Goal: Transaction & Acquisition: Purchase product/service

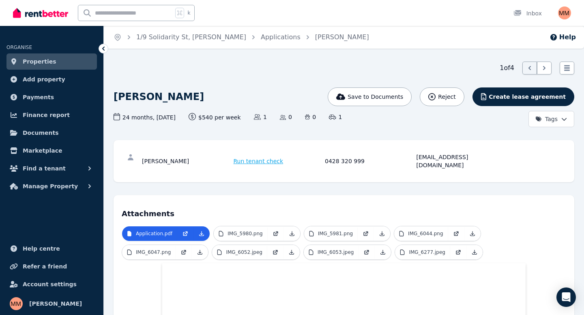
click at [251, 158] on span "Run tenant check" at bounding box center [258, 161] width 50 height 8
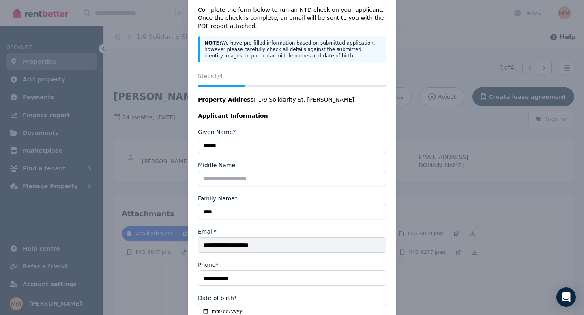
scroll to position [85, 0]
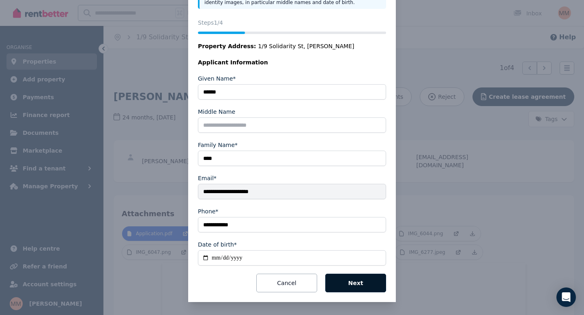
click at [355, 290] on button "Next" at bounding box center [355, 283] width 61 height 19
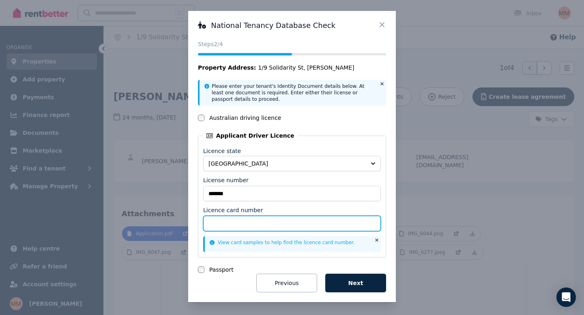
click at [308, 227] on input "Licence card number" at bounding box center [292, 223] width 178 height 15
type input "*******"
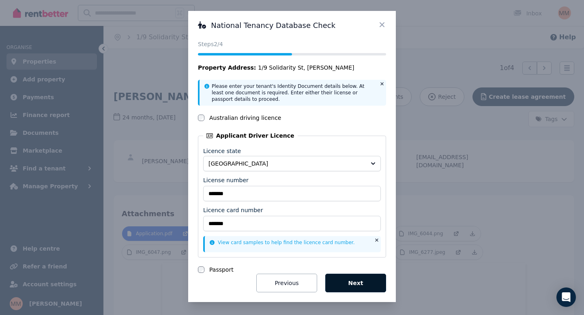
click at [359, 282] on button "Next" at bounding box center [355, 283] width 61 height 19
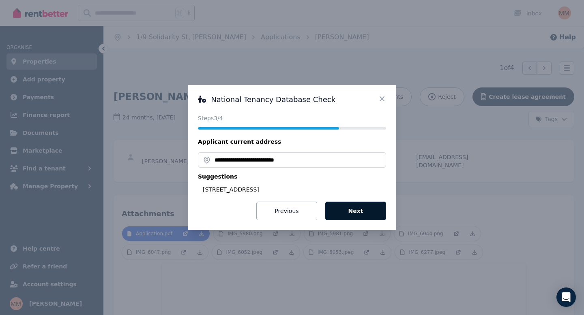
click at [368, 216] on button "Next" at bounding box center [355, 211] width 61 height 19
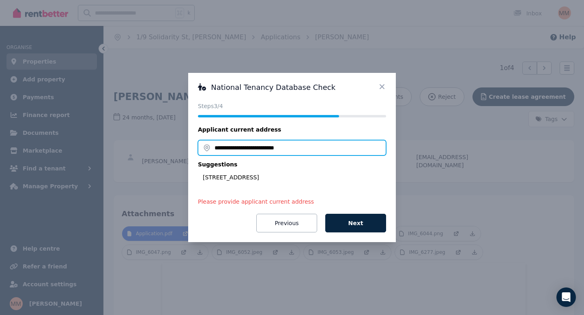
click at [207, 148] on input "**********" at bounding box center [292, 147] width 188 height 15
click at [305, 149] on input "**********" at bounding box center [292, 147] width 188 height 15
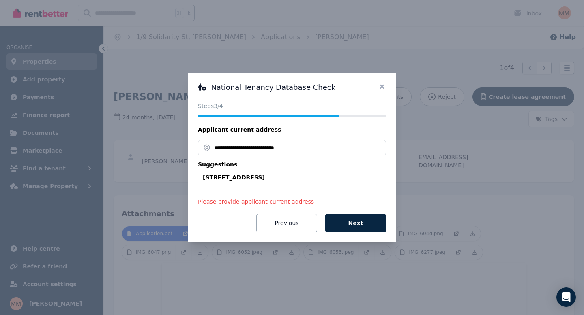
click at [208, 178] on div "[STREET_ADDRESS]" at bounding box center [294, 177] width 183 height 8
type input "**********"
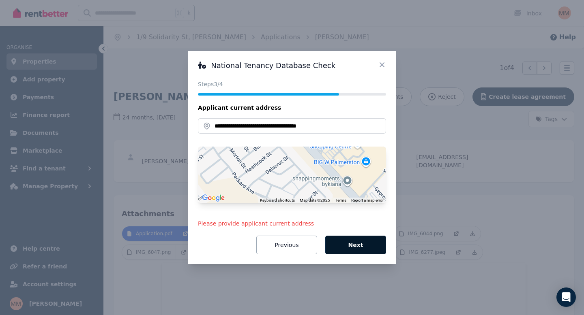
click at [351, 250] on button "Next" at bounding box center [355, 245] width 61 height 19
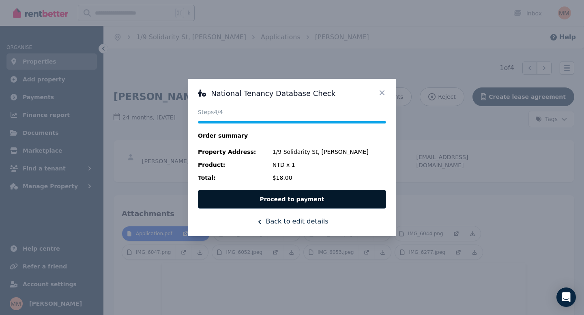
click at [293, 199] on button "Proceed to payment" at bounding box center [292, 199] width 188 height 19
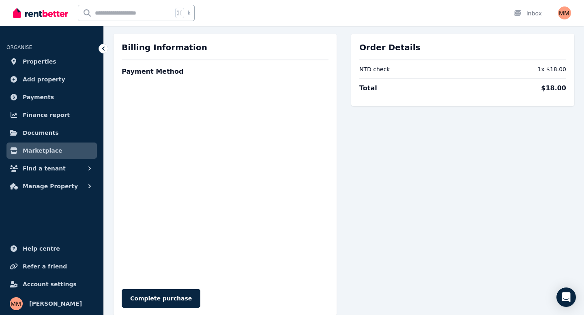
scroll to position [47, 0]
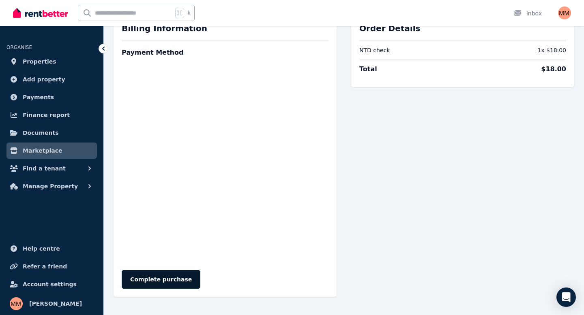
click at [166, 279] on button "Complete purchase" at bounding box center [161, 279] width 79 height 19
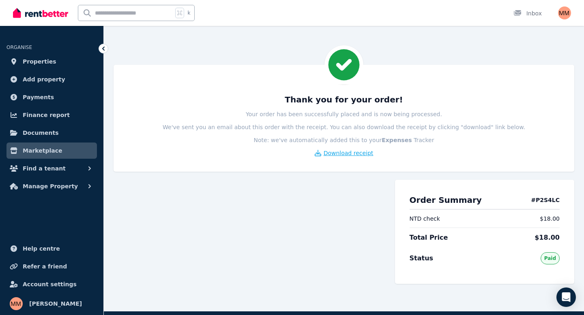
click at [342, 152] on span "Download receipt" at bounding box center [348, 153] width 50 height 8
click at [36, 167] on span "Find a tenant" at bounding box center [44, 169] width 43 height 10
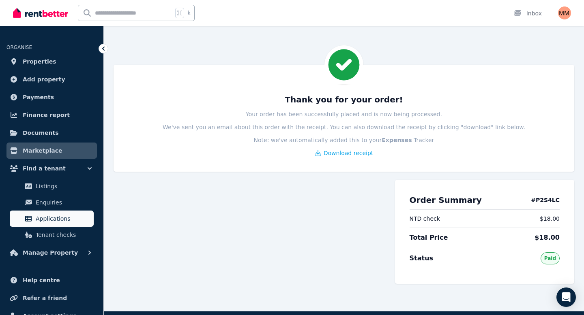
click at [43, 221] on span "Applications" at bounding box center [63, 219] width 55 height 10
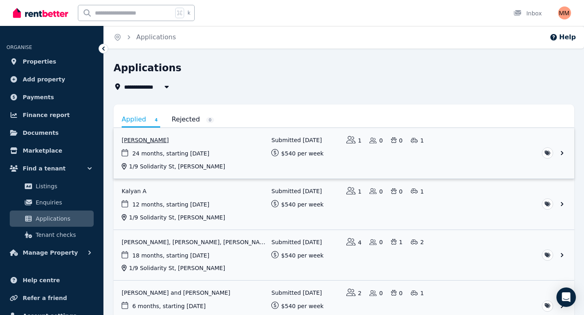
click at [148, 142] on link "View application: Joshua Manu" at bounding box center [343, 153] width 460 height 51
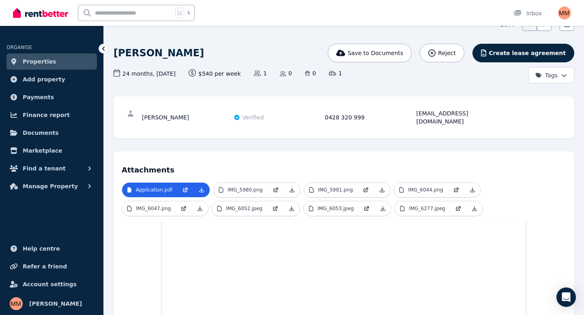
scroll to position [6, 0]
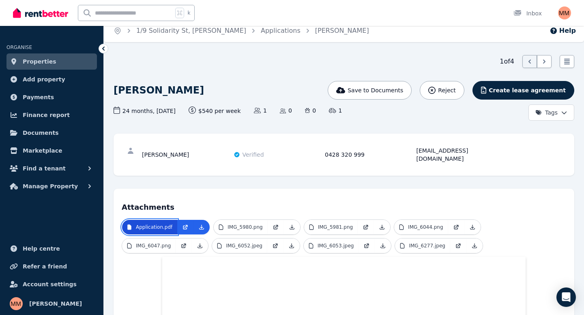
click at [154, 224] on p "Application.pdf" at bounding box center [154, 227] width 36 height 6
click at [244, 224] on p "IMG_5980.png" at bounding box center [244, 227] width 35 height 6
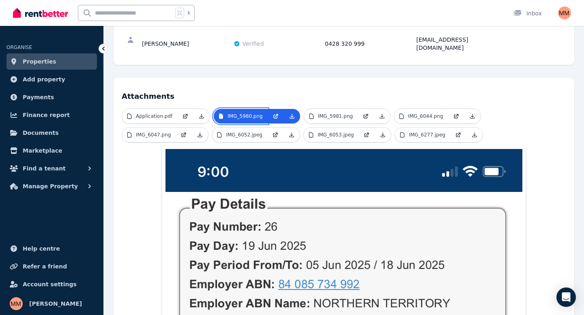
scroll to position [116, 0]
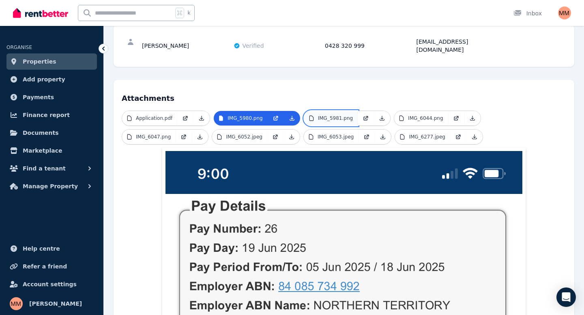
click at [344, 115] on p "IMG_5981.png" at bounding box center [335, 118] width 35 height 6
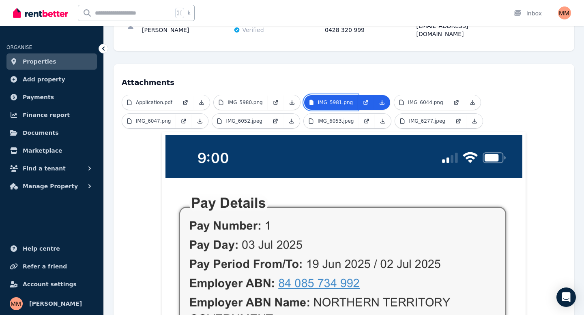
scroll to position [67, 0]
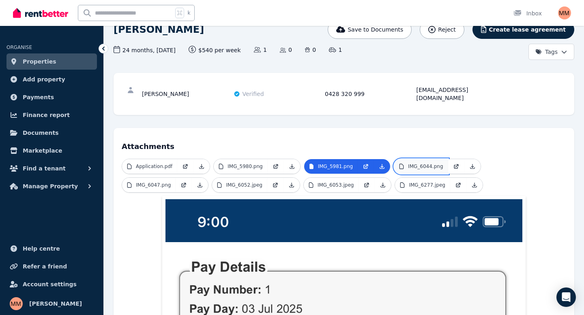
click at [413, 163] on p "IMG_6044.png" at bounding box center [425, 166] width 35 height 6
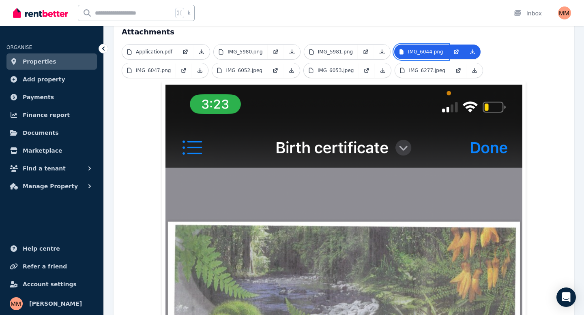
scroll to position [162, 0]
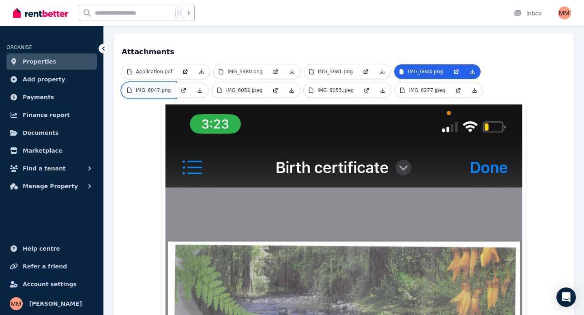
click at [154, 83] on link "IMG_6047.png" at bounding box center [148, 90] width 53 height 15
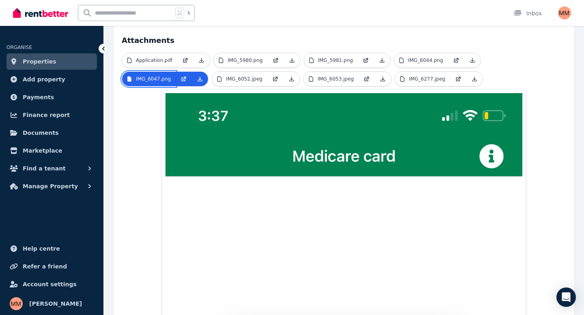
scroll to position [101, 0]
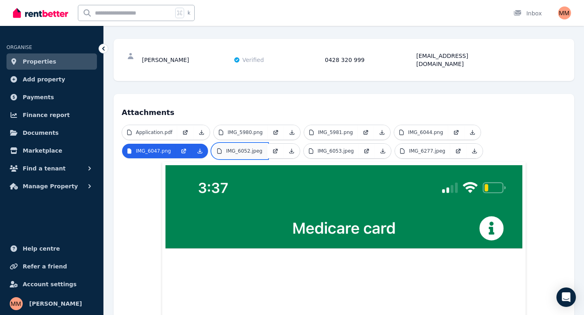
click at [242, 148] on p "IMG_6052.jpeg" at bounding box center [244, 151] width 36 height 6
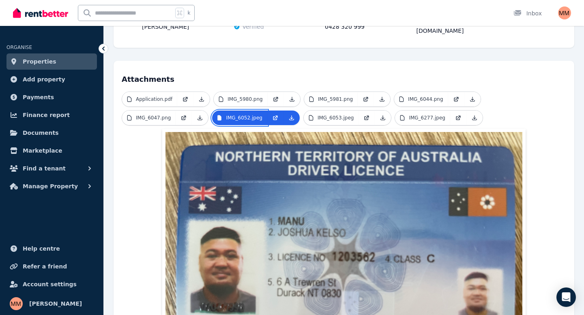
scroll to position [130, 0]
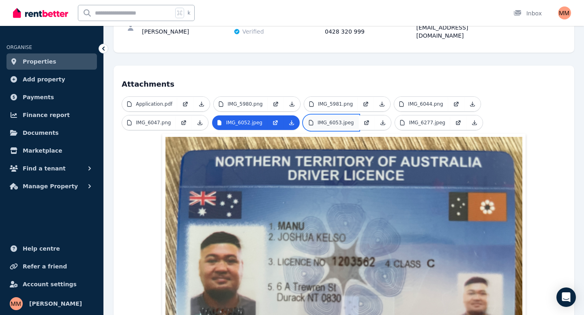
click at [342, 120] on p "IMG_6053.jpeg" at bounding box center [335, 123] width 36 height 6
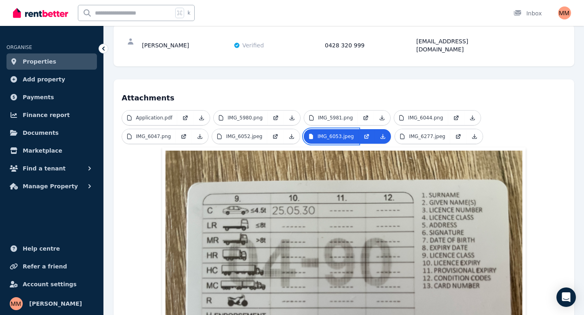
scroll to position [107, 0]
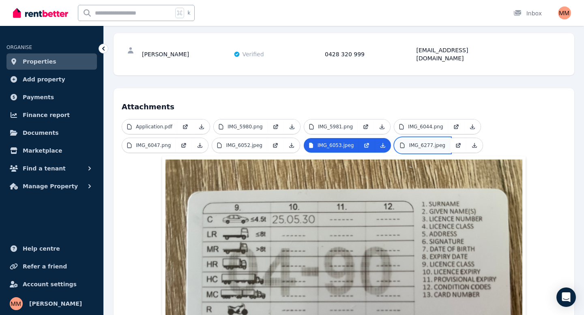
click at [423, 142] on p "IMG_6277.jpeg" at bounding box center [427, 145] width 36 height 6
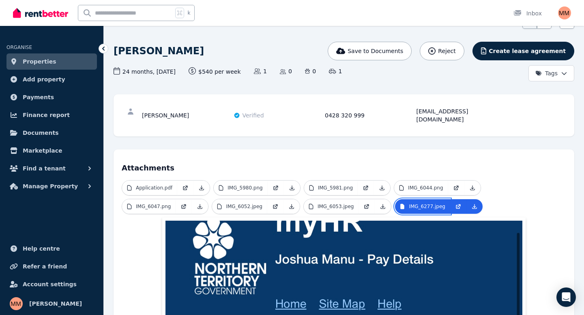
scroll to position [0, 0]
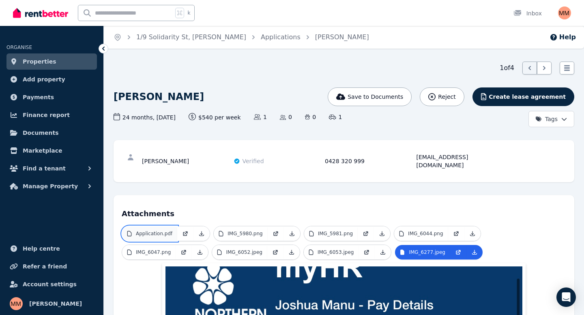
click at [159, 231] on p "Application.pdf" at bounding box center [154, 234] width 36 height 6
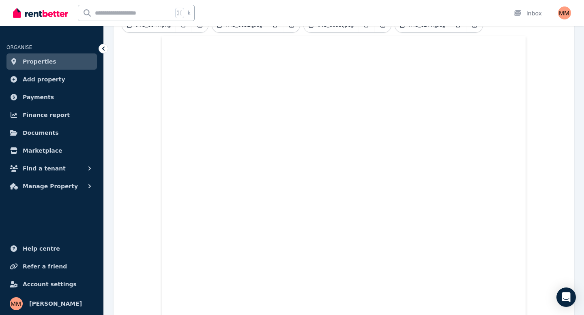
scroll to position [237, 0]
